Goal: Find specific page/section: Find specific page/section

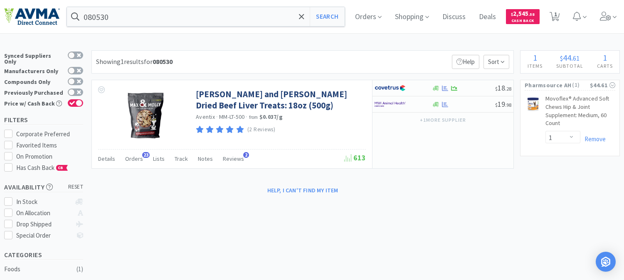
select select "1"
click at [148, 11] on input "080530" at bounding box center [206, 16] width 278 height 19
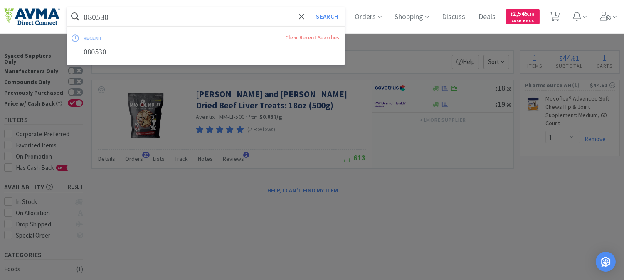
paste input "77575"
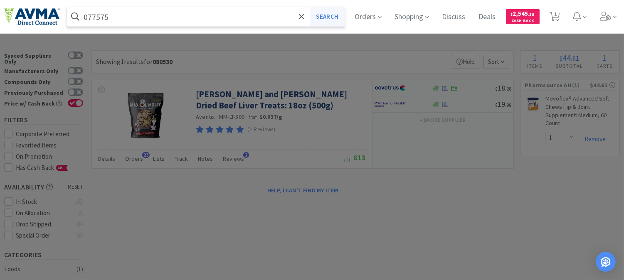
type input "077575"
click at [321, 15] on button "Search" at bounding box center [327, 16] width 35 height 19
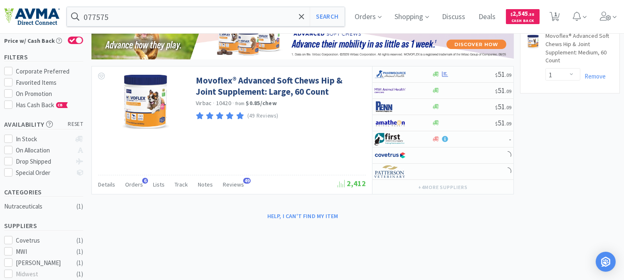
scroll to position [46, 0]
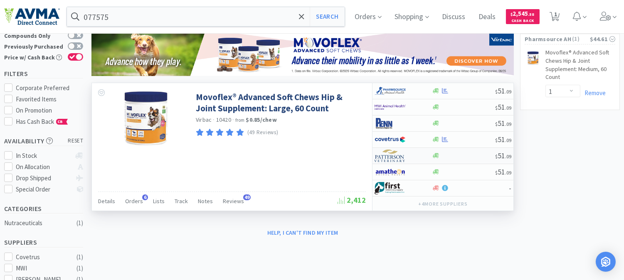
click at [387, 155] on img at bounding box center [390, 156] width 31 height 12
select select "1"
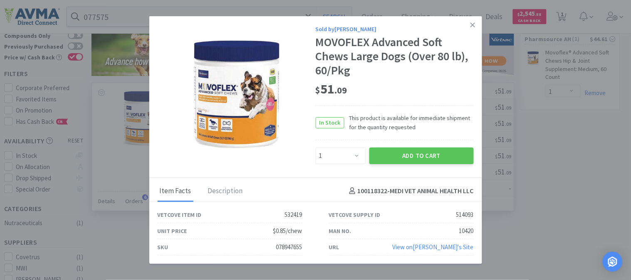
click at [281, 247] on div "078947655" at bounding box center [289, 247] width 26 height 10
copy div "078947655"
click at [473, 22] on icon at bounding box center [472, 24] width 5 height 7
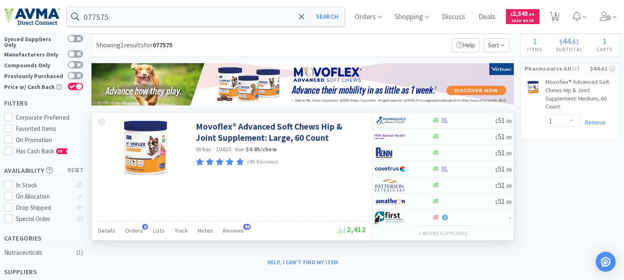
scroll to position [0, 0]
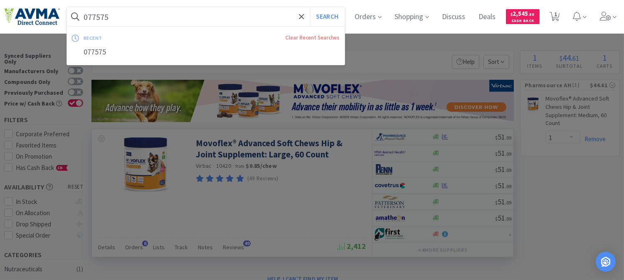
click at [111, 15] on input "077575" at bounding box center [206, 16] width 278 height 19
paste input "02012"
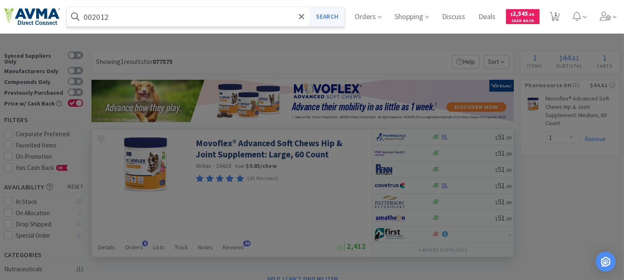
type input "002012"
click at [330, 20] on button "Search" at bounding box center [327, 16] width 35 height 19
